Goal: Information Seeking & Learning: Learn about a topic

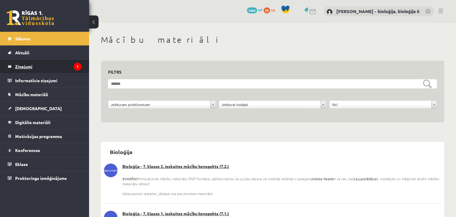
click at [55, 67] on legend "Ziņojumi 1" at bounding box center [48, 67] width 66 height 14
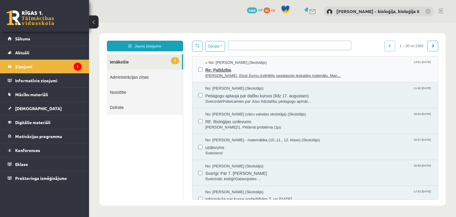
click at [305, 71] on span "Re: Palīdzība" at bounding box center [318, 69] width 227 height 7
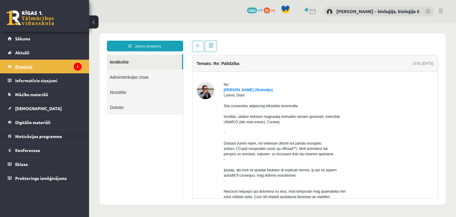
click at [61, 69] on legend "Ziņojumi 1" at bounding box center [48, 67] width 66 height 14
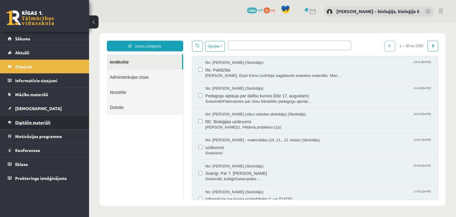
click at [56, 125] on link "Digitālie materiāli" at bounding box center [45, 122] width 74 height 14
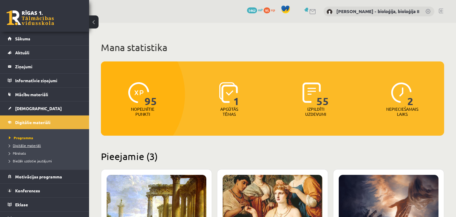
click at [25, 144] on span "Digitālie materiāli" at bounding box center [25, 145] width 32 height 5
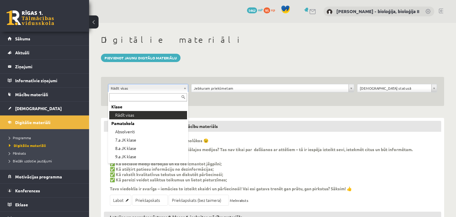
click at [184, 86] on body "0 Dāvanas 5462 mP 95 xp Elza Saulīte - bioloģija, bioloģija II Sākums Aktuāli K…" at bounding box center [228, 108] width 456 height 217
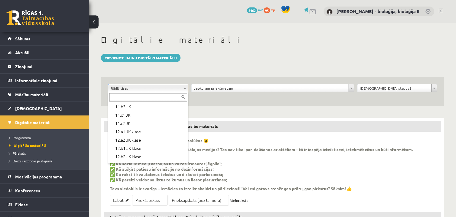
scroll to position [170, 0]
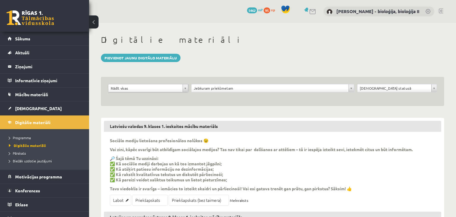
click at [235, 87] on body "0 Dāvanas 5462 mP 95 xp Elza Saulīte - bioloģija, bioloģija II Sākums Aktuāli K…" at bounding box center [228, 108] width 456 height 217
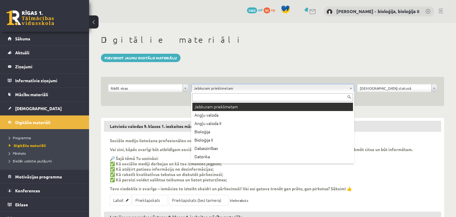
click at [235, 87] on body "0 Dāvanas 5462 mP 95 xp Elza Saulīte - bioloģija, bioloģija II Sākums Aktuāli K…" at bounding box center [228, 108] width 456 height 217
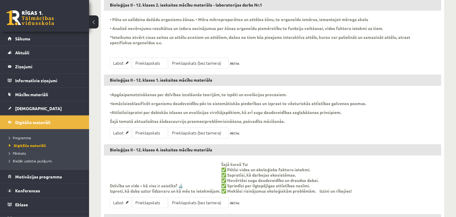
scroll to position [577, 0]
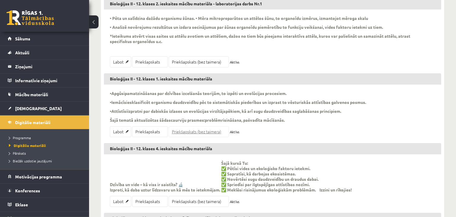
click at [192, 135] on link "Priekšapskats (bez taimera)" at bounding box center [198, 131] width 60 height 11
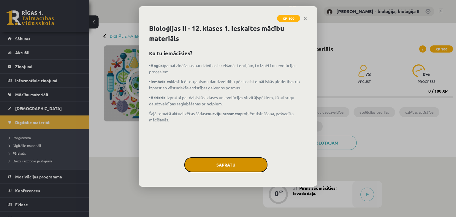
click at [226, 163] on button "Sapratu" at bounding box center [225, 164] width 83 height 15
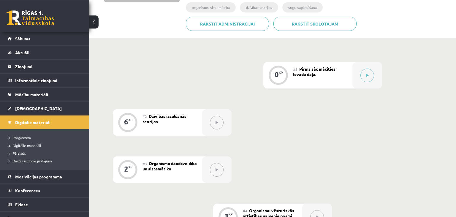
scroll to position [121, 0]
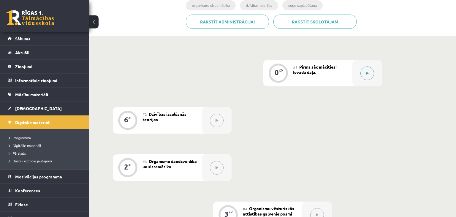
click at [367, 74] on icon at bounding box center [367, 73] width 3 height 4
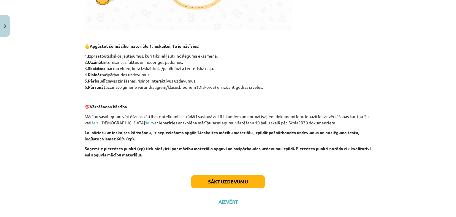
scroll to position [320, 0]
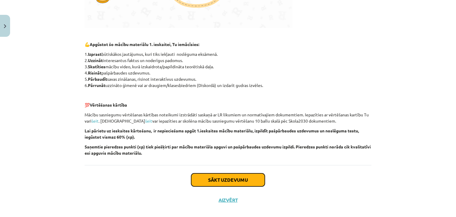
click at [253, 178] on button "Sākt uzdevumu" at bounding box center [228, 179] width 74 height 13
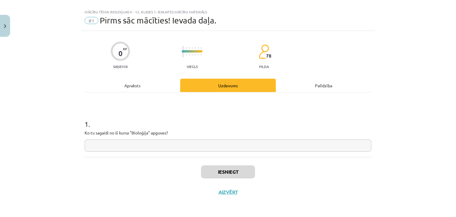
scroll to position [8, 0]
click at [226, 146] on input "text" at bounding box center [228, 146] width 286 height 12
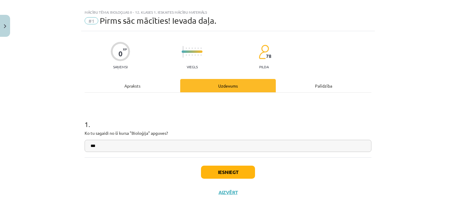
type input "***"
click at [232, 171] on button "Iesniegt" at bounding box center [228, 171] width 54 height 13
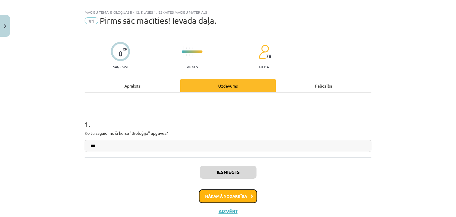
click at [232, 195] on button "Nākamā nodarbība" at bounding box center [228, 196] width 58 height 14
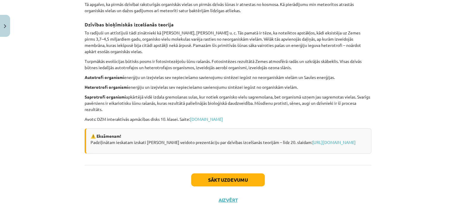
scroll to position [246, 0]
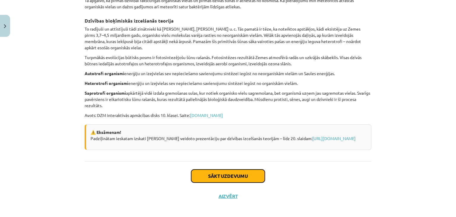
click at [249, 174] on button "Sākt uzdevumu" at bounding box center [228, 175] width 74 height 13
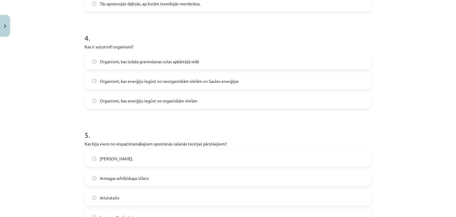
scroll to position [431, 0]
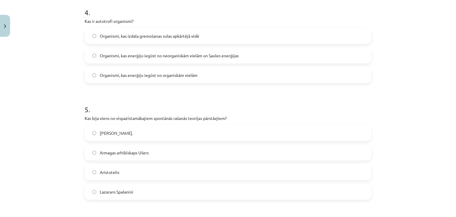
click at [308, 190] on label "Lazararo Spalanini" at bounding box center [227, 191] width 285 height 15
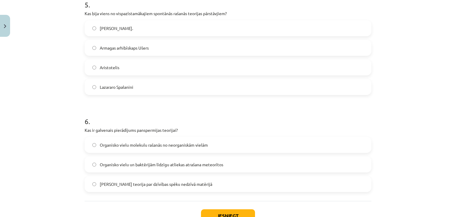
scroll to position [579, 0]
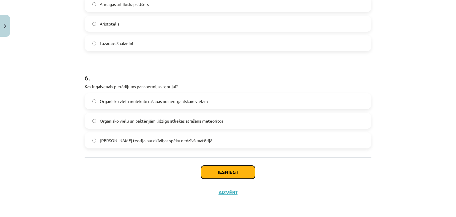
click at [243, 171] on button "Iesniegt" at bounding box center [228, 171] width 54 height 13
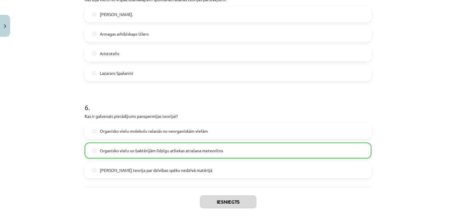
scroll to position [598, 0]
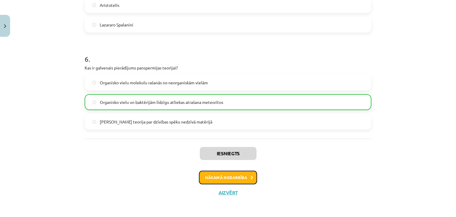
click at [241, 181] on button "Nākamā nodarbība" at bounding box center [228, 178] width 58 height 14
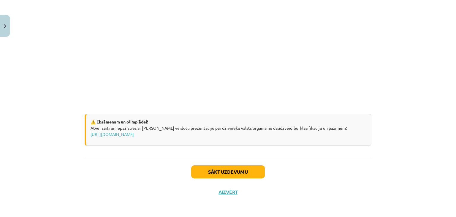
scroll to position [881, 0]
click at [209, 171] on button "Sākt uzdevumu" at bounding box center [228, 171] width 74 height 13
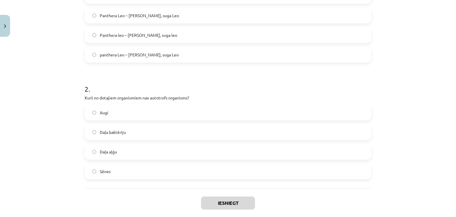
scroll to position [163, 0]
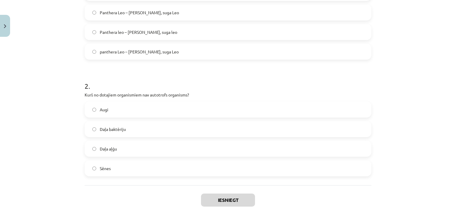
click at [323, 147] on label "Daļa aļģu" at bounding box center [227, 148] width 285 height 15
click at [236, 202] on button "Iesniegt" at bounding box center [228, 199] width 54 height 13
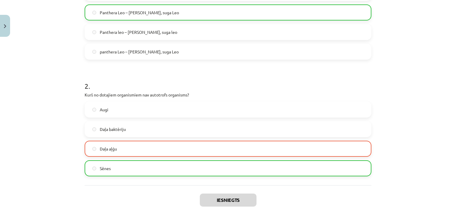
scroll to position [210, 0]
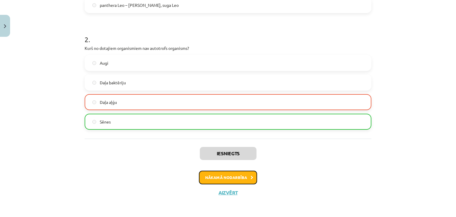
click at [232, 177] on button "Nākamā nodarbība" at bounding box center [228, 178] width 58 height 14
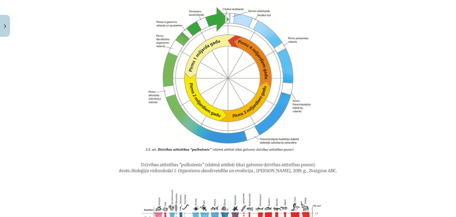
scroll to position [891, 0]
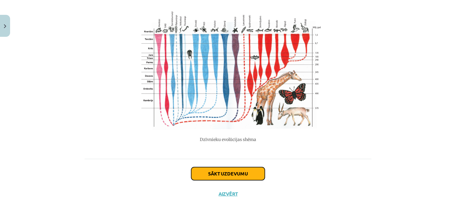
click at [231, 173] on button "Sākt uzdevumu" at bounding box center [228, 173] width 74 height 13
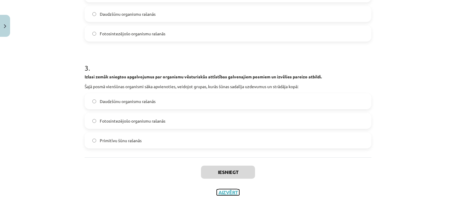
click at [227, 194] on button "Aizvērt" at bounding box center [227, 192] width 23 height 6
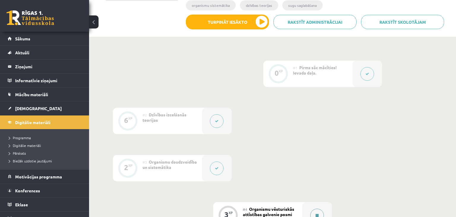
click at [316, 214] on icon at bounding box center [316, 216] width 3 height 4
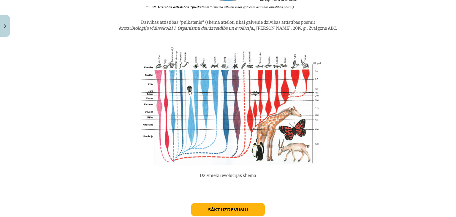
scroll to position [891, 0]
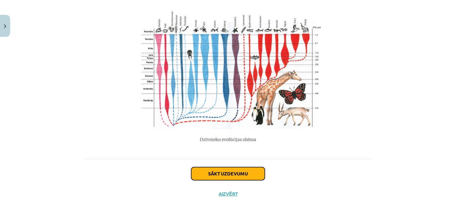
click at [239, 170] on button "Sākt uzdevumu" at bounding box center [228, 173] width 74 height 13
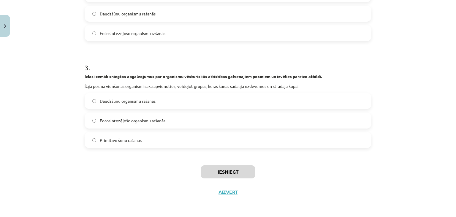
scroll to position [278, 0]
click at [193, 136] on label "Primitīvu šūnu rašanās" at bounding box center [227, 140] width 285 height 15
click at [233, 173] on button "Iesniegt" at bounding box center [228, 171] width 54 height 13
click at [223, 193] on button "Aizvērt" at bounding box center [227, 192] width 23 height 6
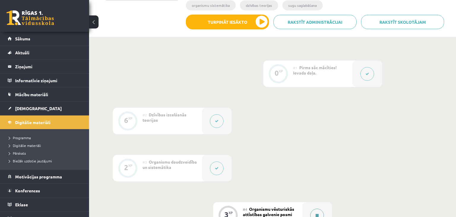
click at [318, 212] on button at bounding box center [317, 215] width 14 height 14
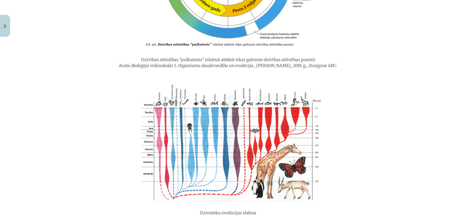
scroll to position [891, 0]
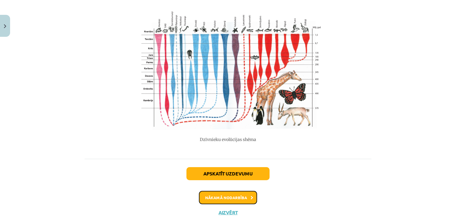
click at [243, 194] on button "Nākamā nodarbība" at bounding box center [228, 198] width 58 height 14
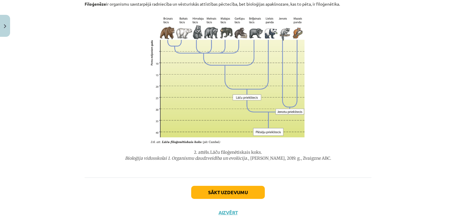
scroll to position [490, 0]
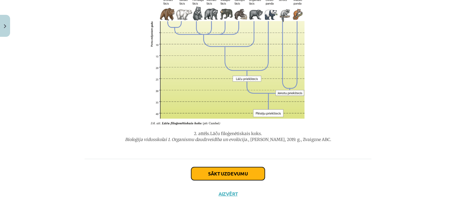
click at [253, 172] on button "Sākt uzdevumu" at bounding box center [228, 173] width 74 height 13
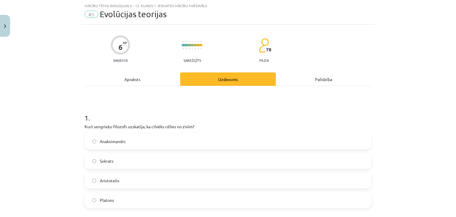
scroll to position [15, 0]
click at [197, 160] on label "Sokrats" at bounding box center [227, 161] width 285 height 15
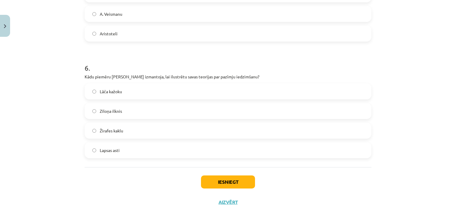
scroll to position [657, 0]
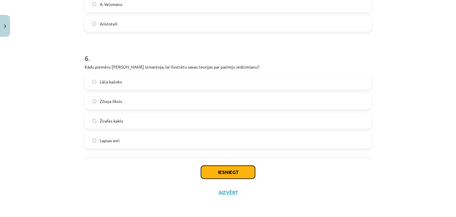
click at [250, 170] on button "Iesniegt" at bounding box center [228, 171] width 54 height 13
click at [242, 170] on button "Iesniegt" at bounding box center [228, 171] width 54 height 13
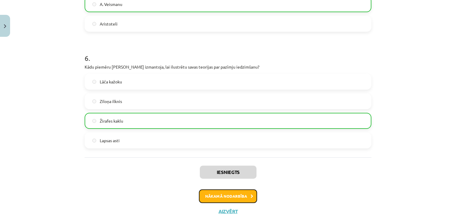
click at [236, 194] on button "Nākamā nodarbība" at bounding box center [228, 196] width 58 height 14
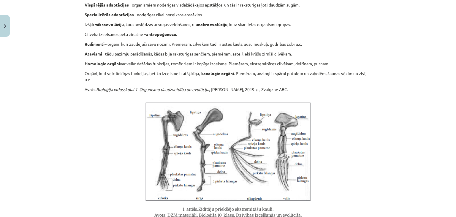
scroll to position [270, 0]
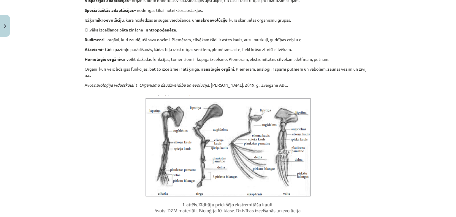
click at [375, 127] on div "Mācību tēma: Bioloģijas ii - 12. klases 1. ieskaites mācību materiāls #6 Evolūc…" at bounding box center [228, 108] width 456 height 217
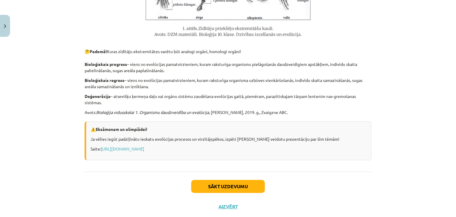
scroll to position [444, 0]
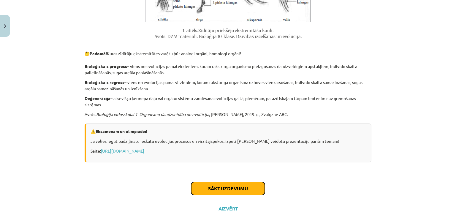
click at [253, 192] on button "Sākt uzdevumu" at bounding box center [228, 188] width 74 height 13
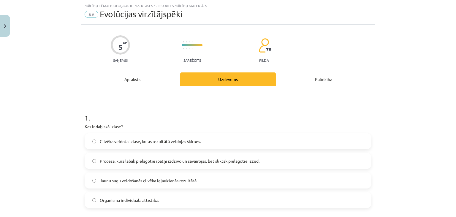
scroll to position [15, 0]
click at [206, 179] on label "Jaunu sugu veidošanās cilvēka iejaukšanās rezultātā." at bounding box center [227, 180] width 285 height 15
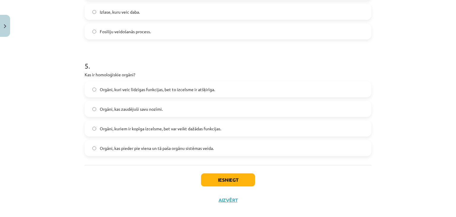
scroll to position [541, 0]
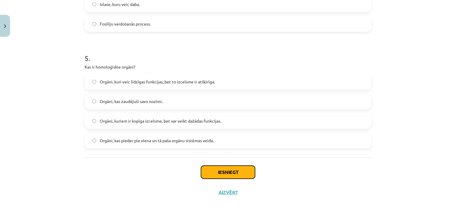
click at [243, 173] on button "Iesniegt" at bounding box center [228, 171] width 54 height 13
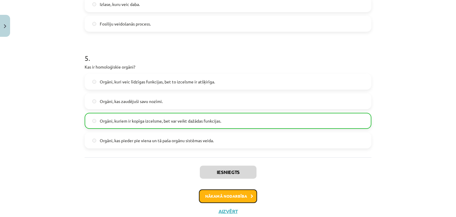
click at [243, 199] on button "Nākamā nodarbība" at bounding box center [228, 196] width 58 height 14
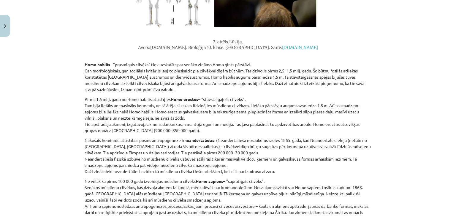
scroll to position [637, 0]
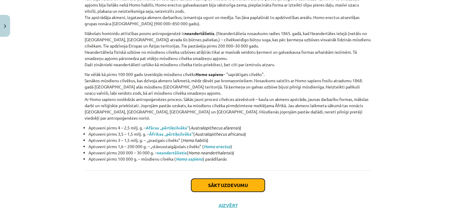
click at [234, 179] on button "Sākt uzdevumu" at bounding box center [228, 185] width 74 height 13
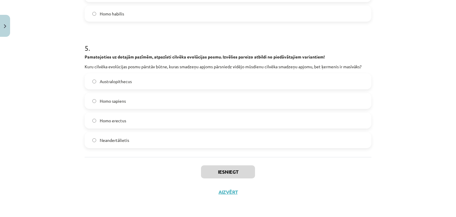
scroll to position [590, 0]
click at [176, 117] on label "Homo erectus" at bounding box center [227, 120] width 285 height 15
click at [238, 174] on button "Iesniegt" at bounding box center [228, 171] width 54 height 13
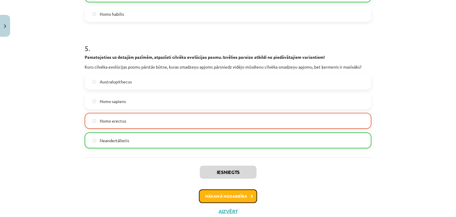
click at [234, 195] on button "Nākamā nodarbība" at bounding box center [228, 196] width 58 height 14
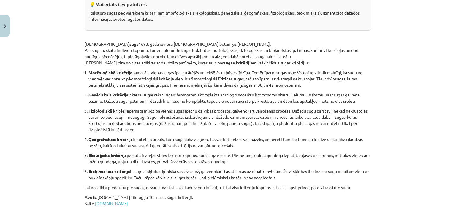
scroll to position [116, 0]
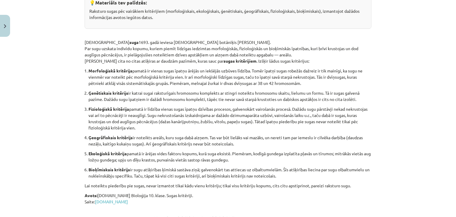
drag, startPoint x: 82, startPoint y: 70, endPoint x: 308, endPoint y: 173, distance: 248.7
click at [308, 173] on div "4 XP Saņemsi Sarežģīts 78 pilda Apraksts Uzdevums Palīdzība 💡 Materiāls tev pal…" at bounding box center [228, 145] width 294 height 443
copy ol "Loremipsumdo sitametco adipis el seddoe tempo incidi utlabo et dolorema aliquae…"
click at [405, 63] on div "Mācību tēma: Bioloģijas ii - 12. klases 1. ieskaites mācību materiāls #8 Sugas …" at bounding box center [228, 108] width 456 height 217
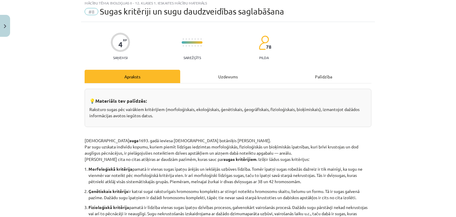
scroll to position [0, 0]
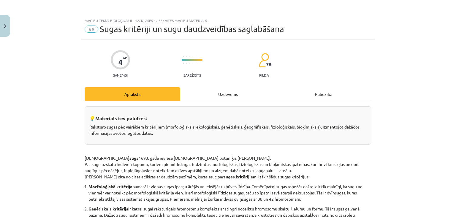
click at [289, 157] on p "Jēdzienu suga 1693. gadā ieviesa [DEMOGRAPHIC_DATA] botāniķis [PERSON_NAME]. Pa…" at bounding box center [228, 161] width 286 height 35
click at [246, 179] on p "Jēdzienu suga 1693. gadā ieviesa [DEMOGRAPHIC_DATA] botāniķis [PERSON_NAME]. Pa…" at bounding box center [228, 161] width 286 height 35
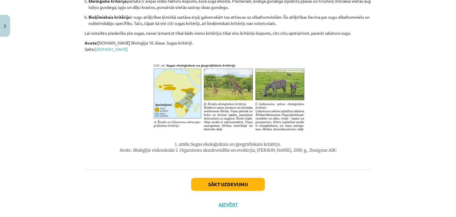
scroll to position [280, 0]
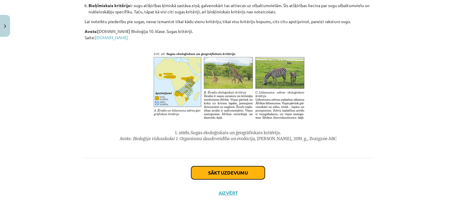
click at [239, 173] on button "Sākt uzdevumu" at bounding box center [228, 172] width 74 height 13
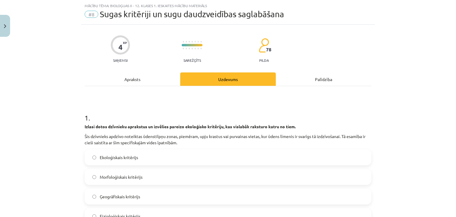
scroll to position [15, 0]
click at [275, 174] on label "Morfoloģiskais kritērijs" at bounding box center [227, 177] width 285 height 15
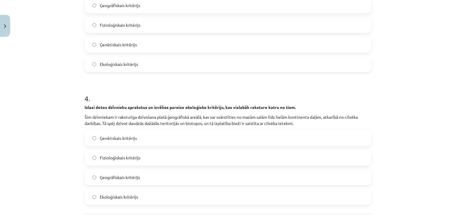
scroll to position [488, 0]
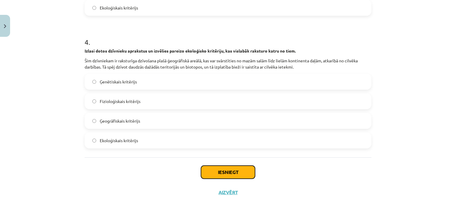
click at [231, 170] on button "Iesniegt" at bounding box center [228, 171] width 54 height 13
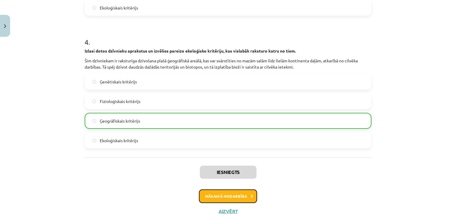
click at [241, 195] on button "Nākamā nodarbība" at bounding box center [228, 196] width 58 height 14
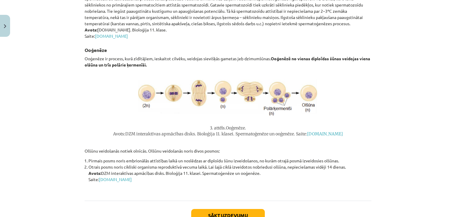
scroll to position [955, 0]
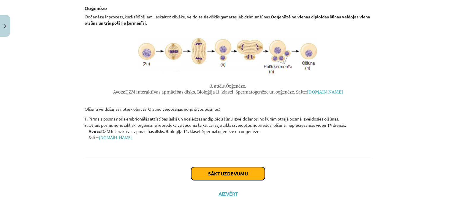
click at [247, 173] on button "Sākt uzdevumu" at bounding box center [228, 173] width 74 height 13
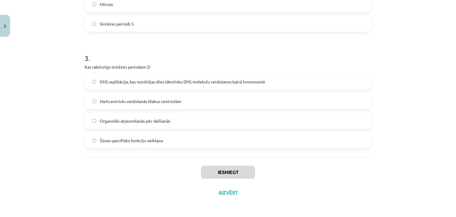
click at [219, 123] on label "Organoīdu atjaunošanās pēc dalīšanās" at bounding box center [227, 120] width 285 height 15
click at [237, 172] on button "Iesniegt" at bounding box center [228, 171] width 54 height 13
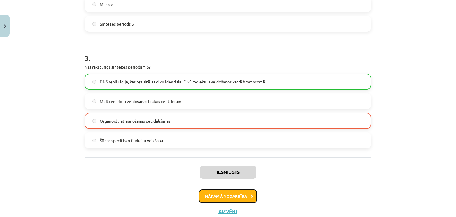
click at [237, 194] on button "Nākamā nodarbība" at bounding box center [228, 196] width 58 height 14
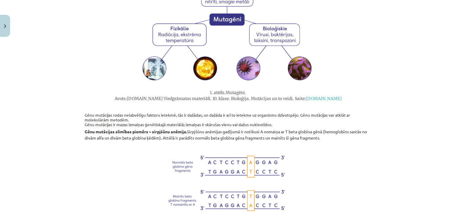
scroll to position [319, 0]
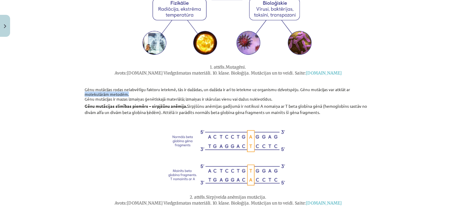
drag, startPoint x: 455, startPoint y: 158, endPoint x: 446, endPoint y: 95, distance: 63.2
click at [446, 95] on div "Mācību tēma: Bioloģijas ii - 12. klases 1. ieskaites mācību materiāls #10 Vides…" at bounding box center [228, 108] width 456 height 217
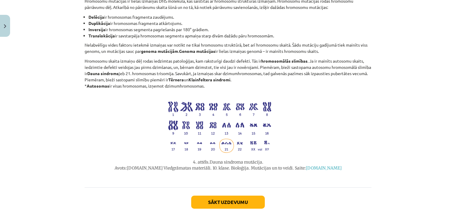
scroll to position [695, 0]
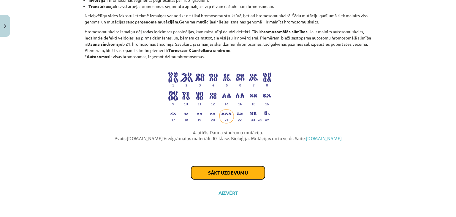
click at [244, 173] on button "Sākt uzdevumu" at bounding box center [228, 172] width 74 height 13
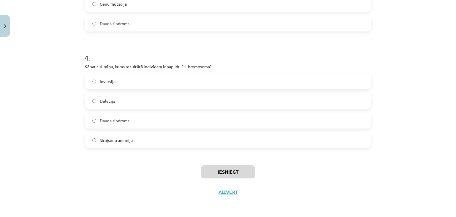
scroll to position [424, 0]
click at [253, 122] on label "Dauna sindroms" at bounding box center [227, 120] width 285 height 15
click at [240, 171] on button "Iesniegt" at bounding box center [228, 171] width 54 height 13
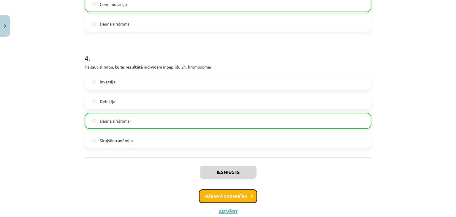
click at [239, 195] on button "Nākamā nodarbība" at bounding box center [228, 196] width 58 height 14
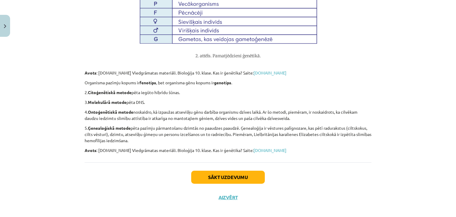
scroll to position [561, 0]
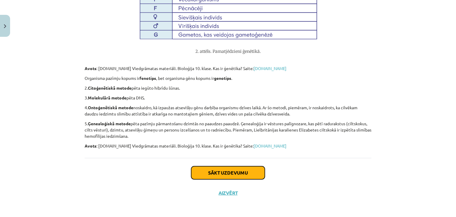
click at [254, 173] on button "Sākt uzdevumu" at bounding box center [228, 172] width 74 height 13
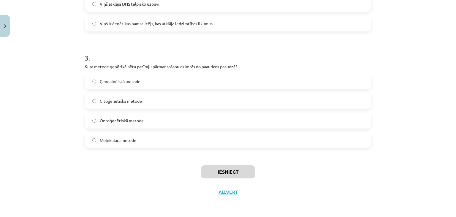
scroll to position [308, 0]
click at [194, 116] on label "Ontoģenētiskā metode" at bounding box center [227, 120] width 285 height 15
click at [237, 174] on button "Iesniegt" at bounding box center [228, 171] width 54 height 13
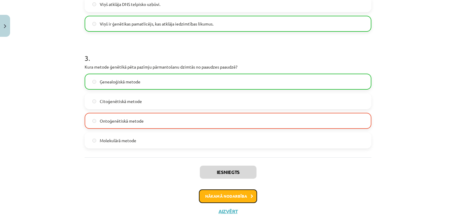
click at [234, 193] on button "Nākamā nodarbība" at bounding box center [228, 196] width 58 height 14
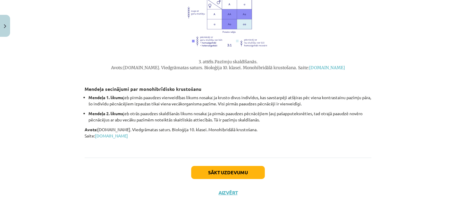
scroll to position [489, 0]
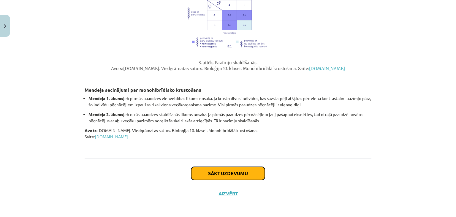
click at [251, 179] on button "Sākt uzdevumu" at bounding box center [228, 173] width 74 height 13
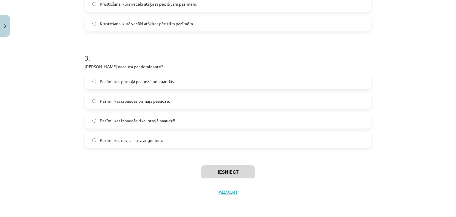
scroll to position [308, 0]
click at [217, 116] on label "Pazīmi, kas izpaudās tikai otrajā paaudzē." at bounding box center [227, 120] width 285 height 15
click at [227, 173] on button "Iesniegt" at bounding box center [228, 171] width 54 height 13
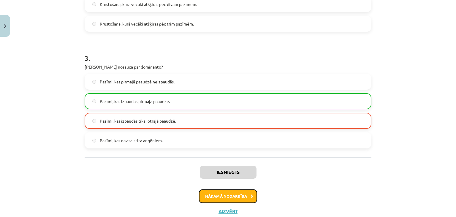
click at [237, 197] on button "Nākamā nodarbība" at bounding box center [228, 196] width 58 height 14
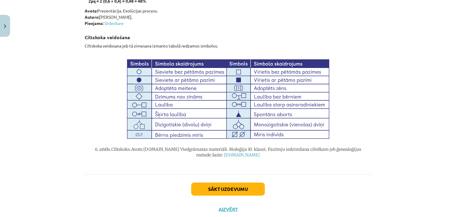
scroll to position [1791, 0]
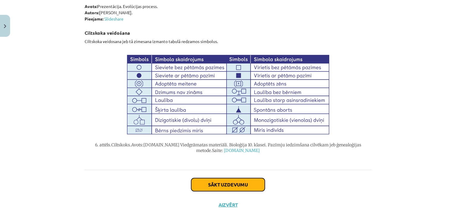
click at [229, 178] on button "Sākt uzdevumu" at bounding box center [228, 184] width 74 height 13
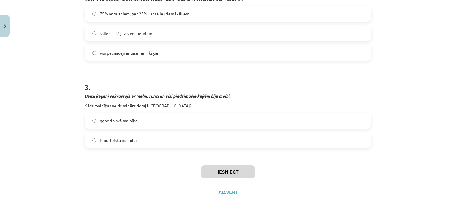
scroll to position [422, 0]
click at [200, 143] on label "fenotipiskā mainība" at bounding box center [227, 140] width 285 height 15
click at [224, 172] on button "Iesniegt" at bounding box center [228, 171] width 54 height 13
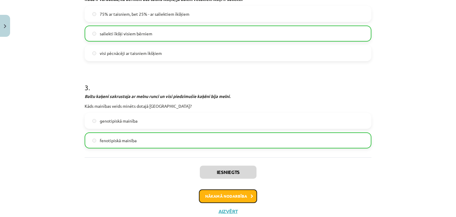
click at [245, 196] on button "Nākamā nodarbība" at bounding box center [228, 196] width 58 height 14
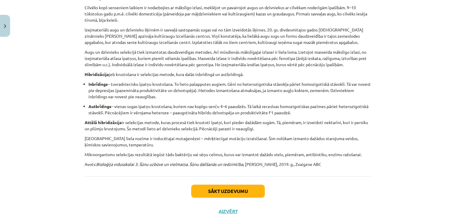
scroll to position [197, 0]
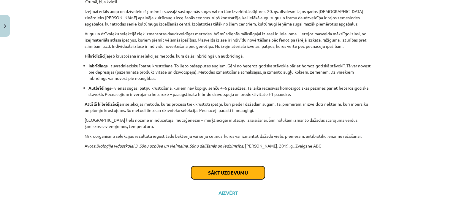
click at [232, 172] on button "Sākt uzdevumu" at bounding box center [228, 172] width 74 height 13
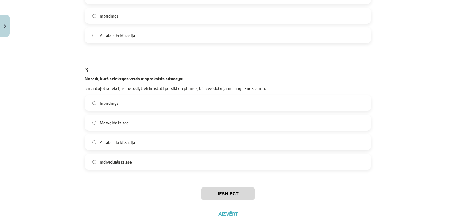
scroll to position [317, 0]
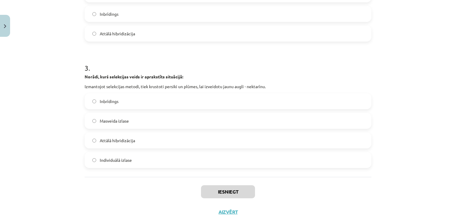
click at [270, 147] on div "Attālā hibridizācija" at bounding box center [228, 140] width 286 height 16
click at [249, 137] on label "Attālā hibridizācija" at bounding box center [227, 140] width 285 height 15
click at [228, 197] on button "Iesniegt" at bounding box center [228, 191] width 54 height 13
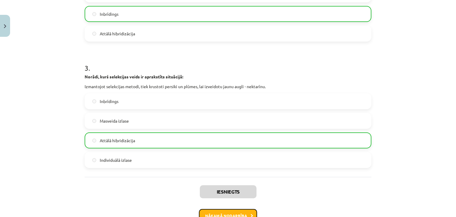
click at [240, 213] on button "Nākamā nodarbība" at bounding box center [228, 216] width 58 height 14
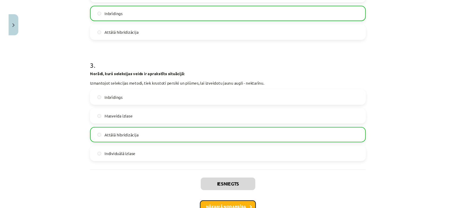
scroll to position [83, 0]
